Goal: Communication & Community: Answer question/provide support

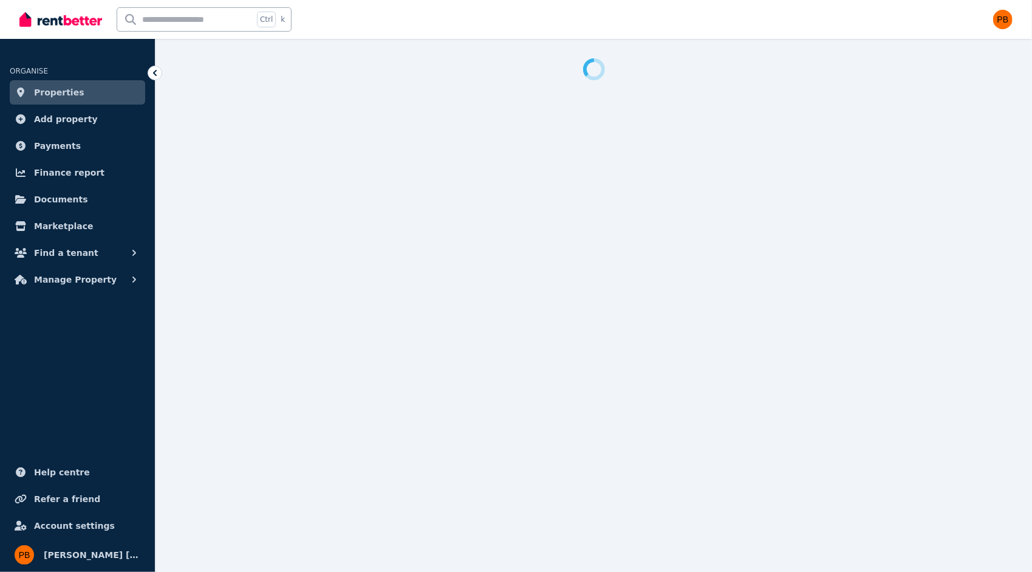
select select "**********"
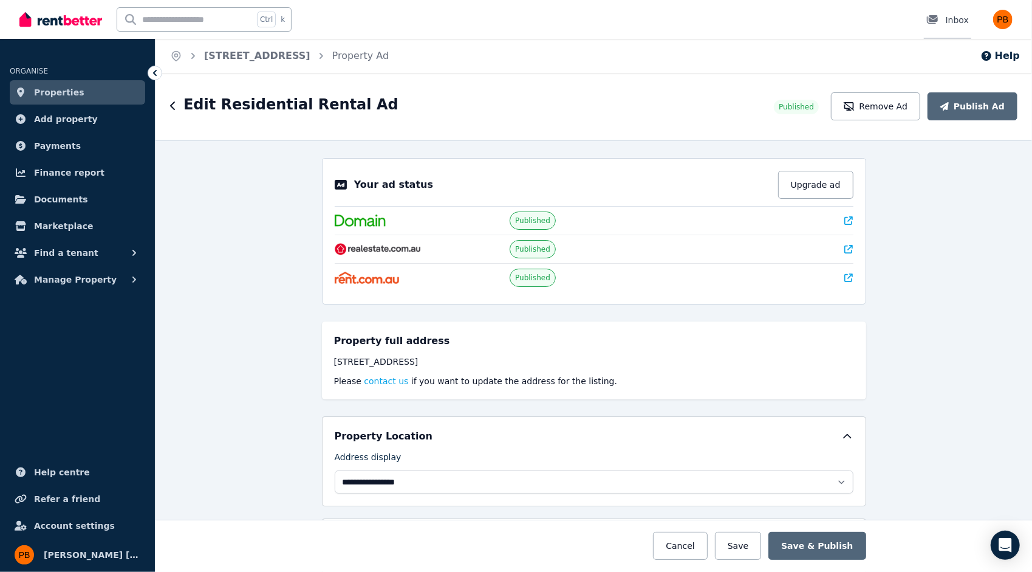
click at [955, 22] on div "Inbox" at bounding box center [948, 20] width 43 height 12
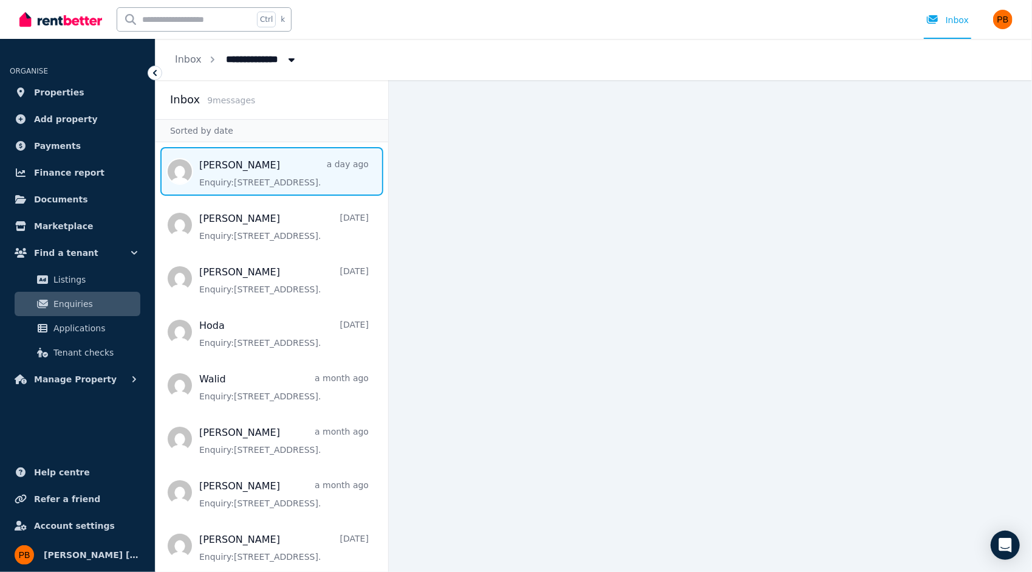
click at [258, 168] on span "Message list" at bounding box center [272, 171] width 233 height 49
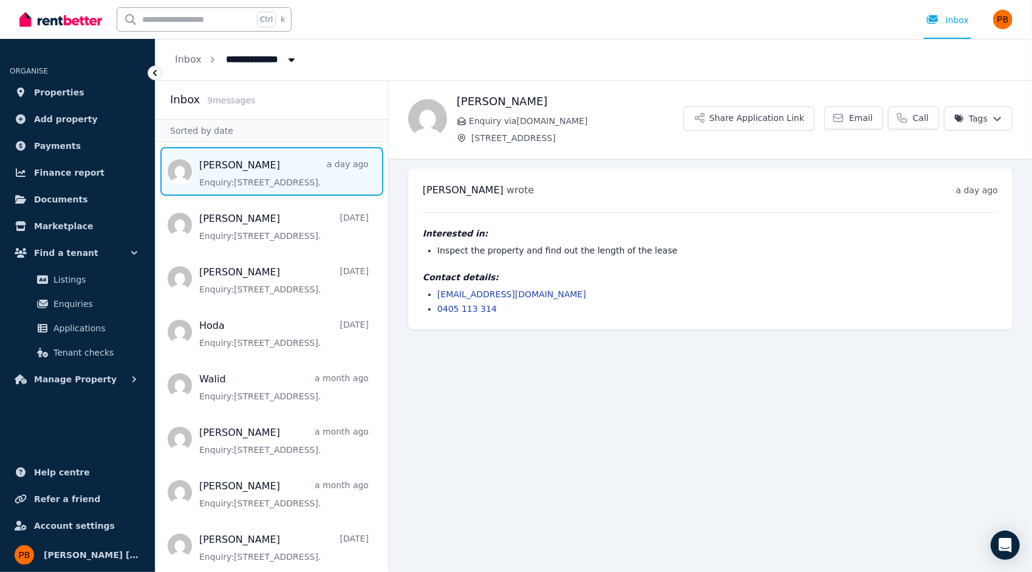
click at [552, 425] on main "Back [PERSON_NAME] Enquiry via [DOMAIN_NAME] [STREET_ADDRESS] Share Application…" at bounding box center [711, 326] width 644 height 492
